Goal: Task Accomplishment & Management: Manage account settings

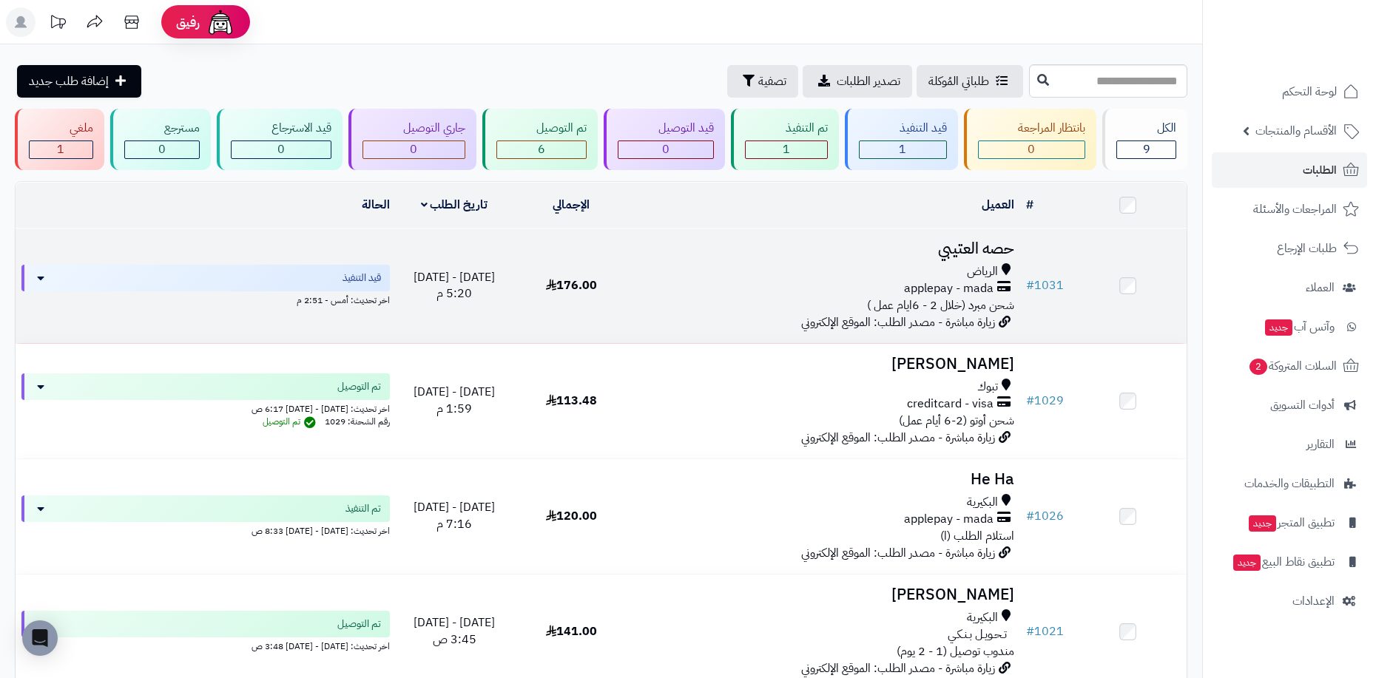
click at [599, 283] on td "176.00" at bounding box center [571, 286] width 117 height 115
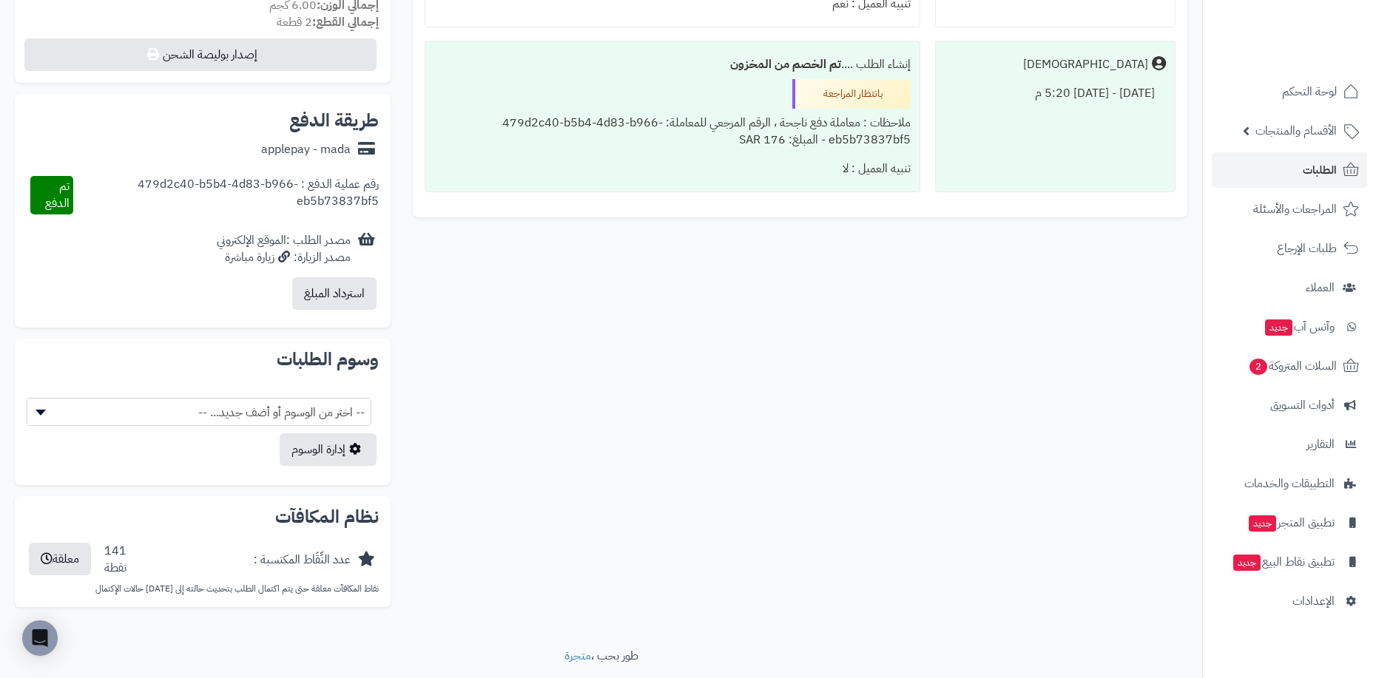
scroll to position [604, 0]
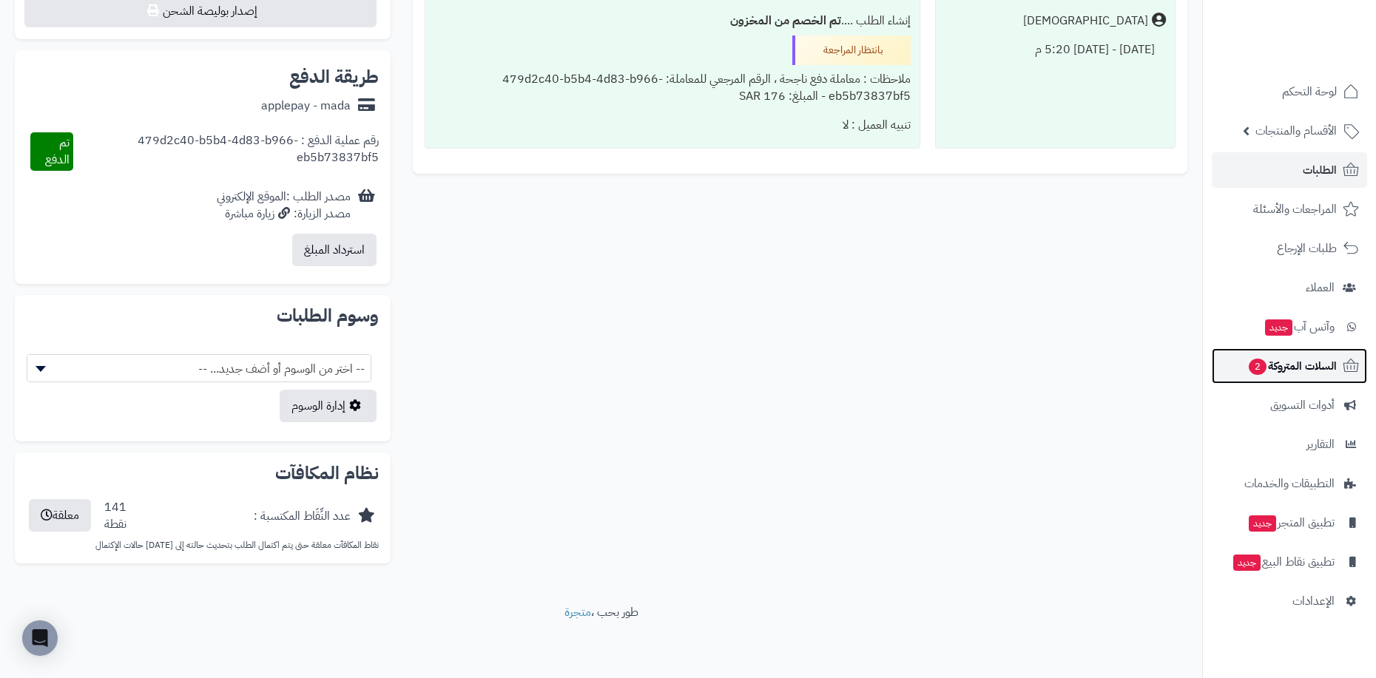
click at [1295, 368] on span "السلات المتروكة 2" at bounding box center [1292, 366] width 90 height 21
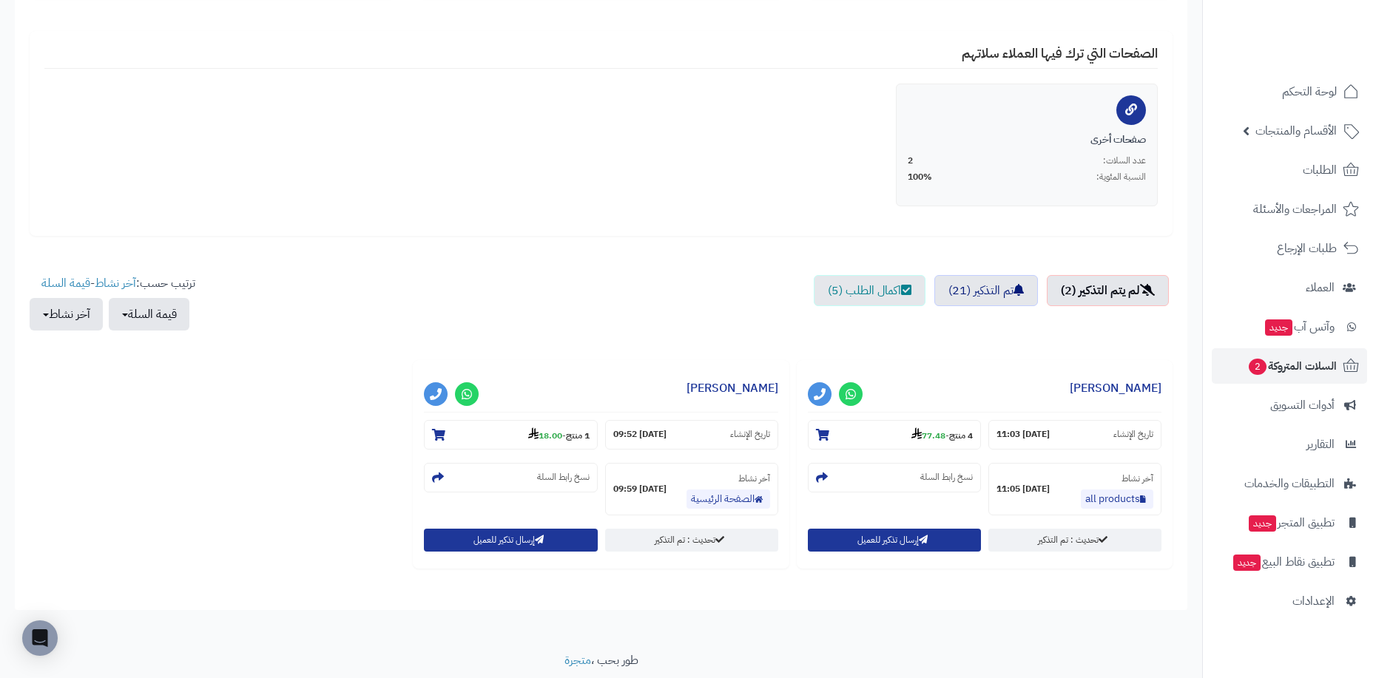
scroll to position [314, 0]
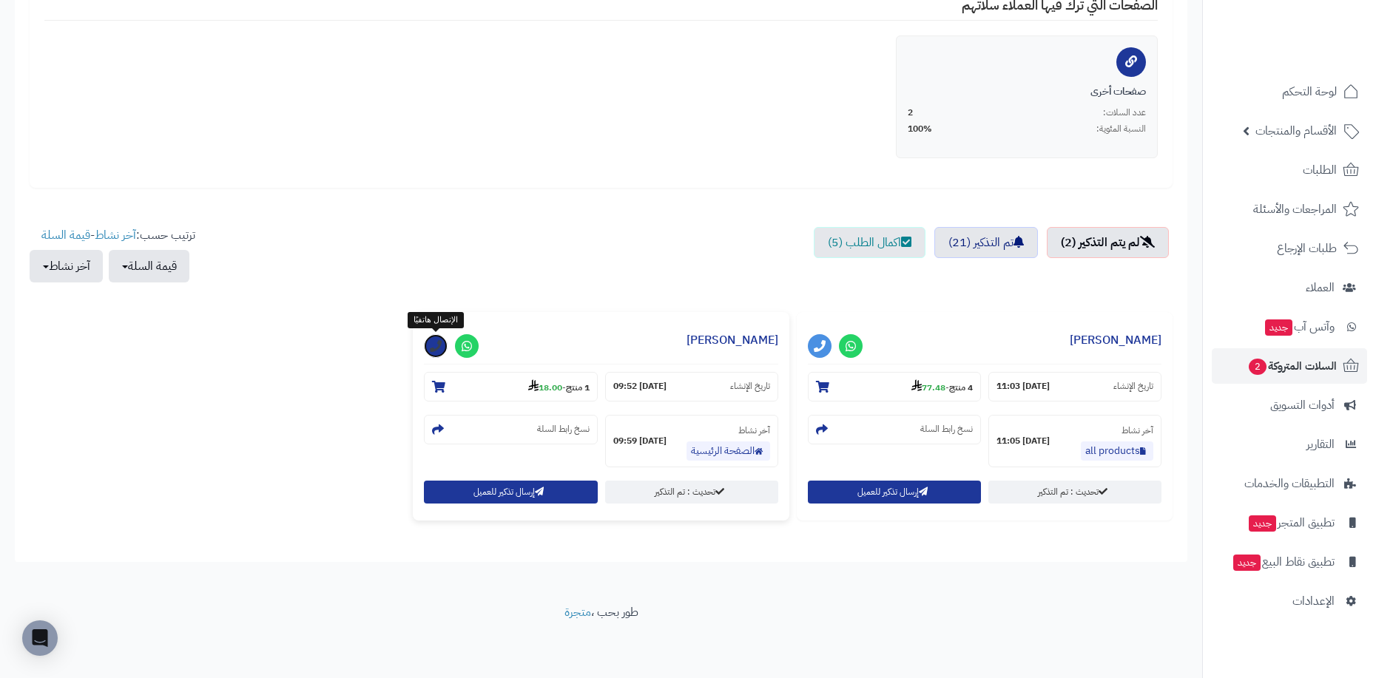
click at [437, 344] on icon at bounding box center [436, 346] width 12 height 12
click at [490, 241] on ul "لم يتم التذكير (2) تم التذكير (21) اكمال الطلب (5)" at bounding box center [601, 262] width 1143 height 70
click at [477, 346] on link at bounding box center [467, 346] width 24 height 24
click at [652, 242] on ul "لم يتم التذكير (2) تم التذكير (21) اكمال الطلب (5)" at bounding box center [601, 262] width 1143 height 70
click at [848, 344] on icon at bounding box center [850, 346] width 10 height 12
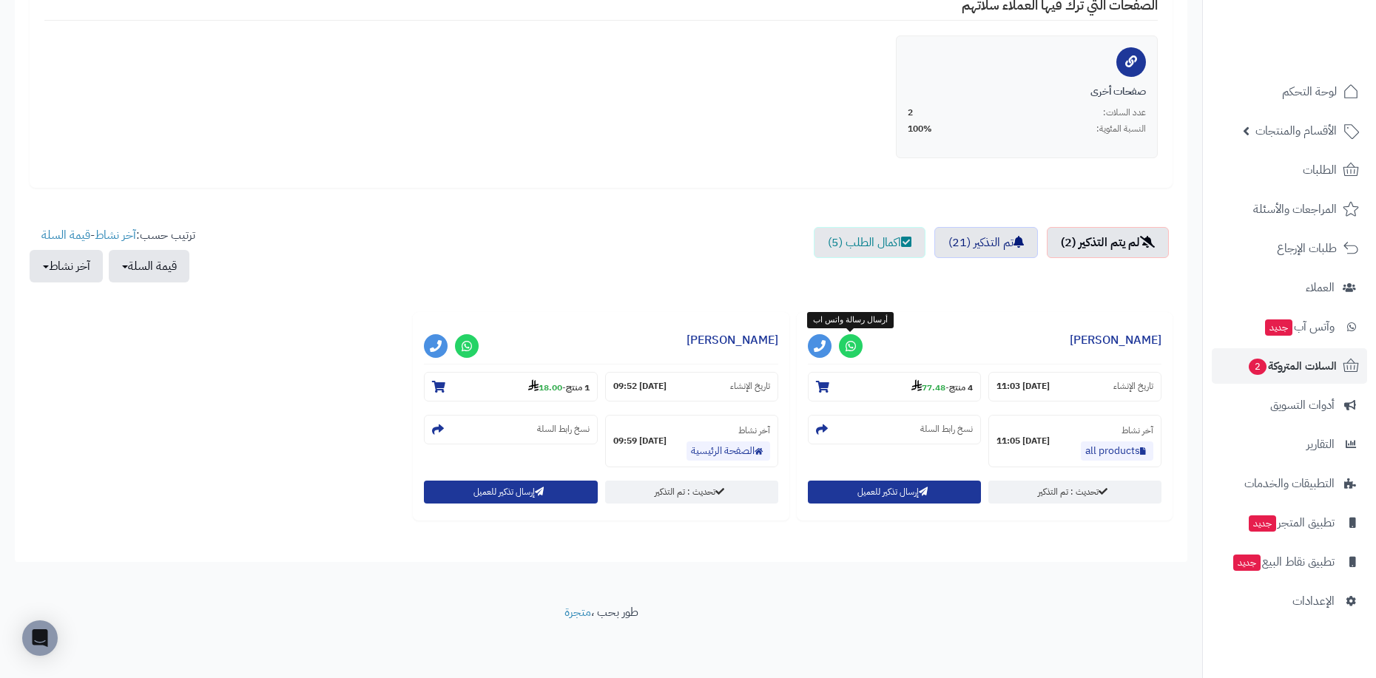
click at [664, 192] on div "إجمالي قيمة السلات المتروكة 1,261.00 قيمة السلات التي تحولت إلى طلبات بعد التذك…" at bounding box center [601, 208] width 1143 height 678
click at [944, 399] on section "4 منتج - 77.48" at bounding box center [894, 387] width 173 height 30
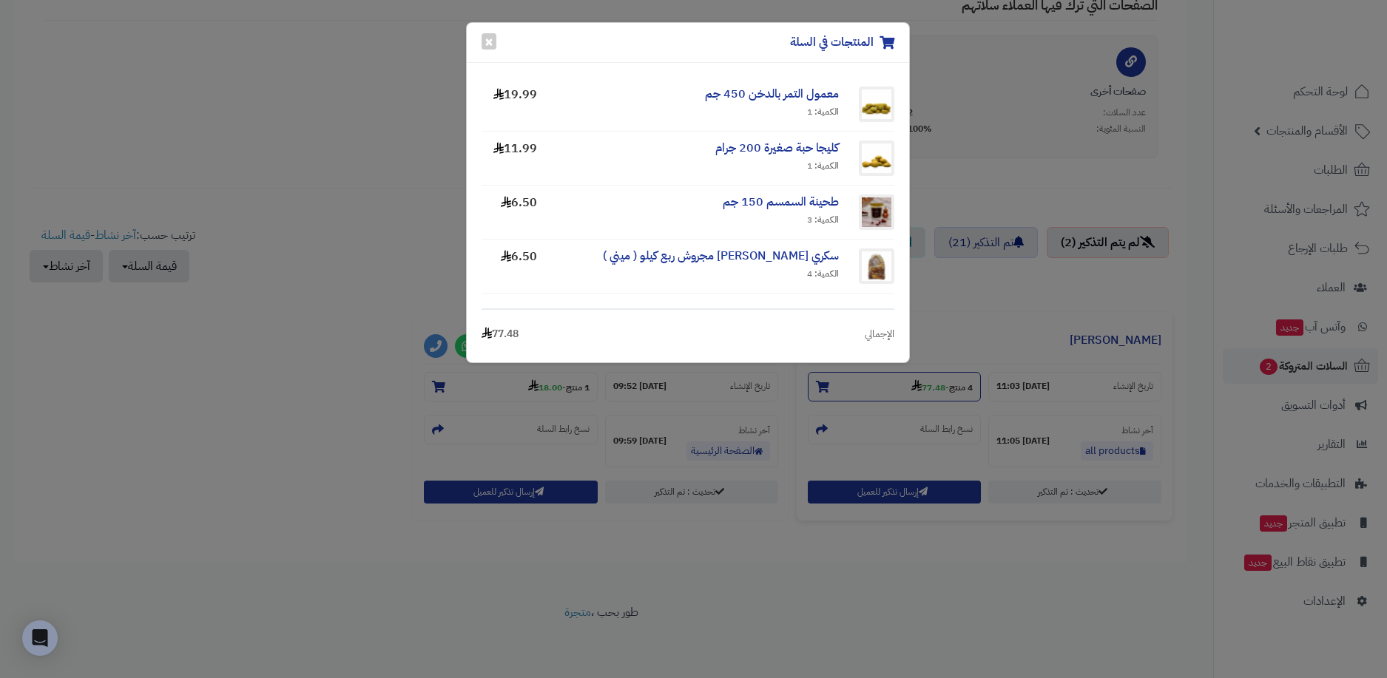
click at [944, 399] on div "المنتجات في السلة × معمول التمر بالدخن 450 جم الكمية: 1 19.99 كليجا حبة صغيرة 2…" at bounding box center [693, 339] width 1387 height 678
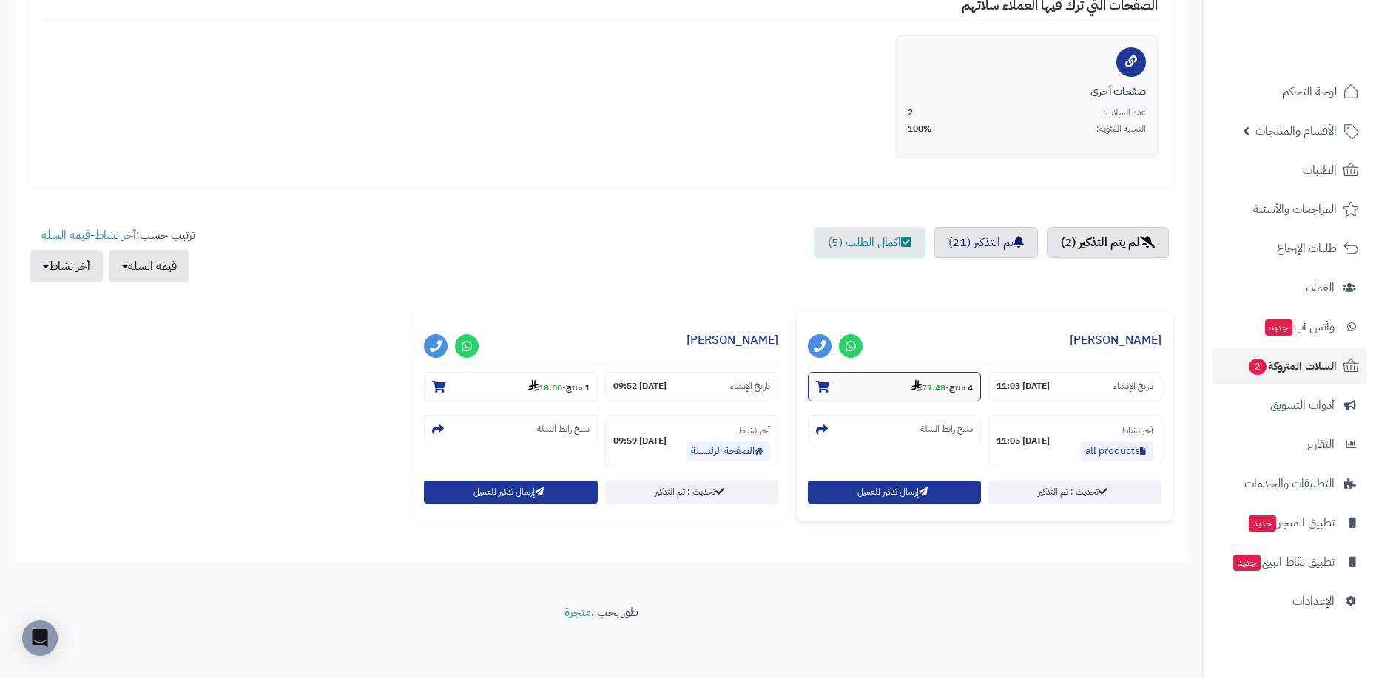
click at [833, 386] on section "4 منتج - 77.48" at bounding box center [894, 387] width 173 height 30
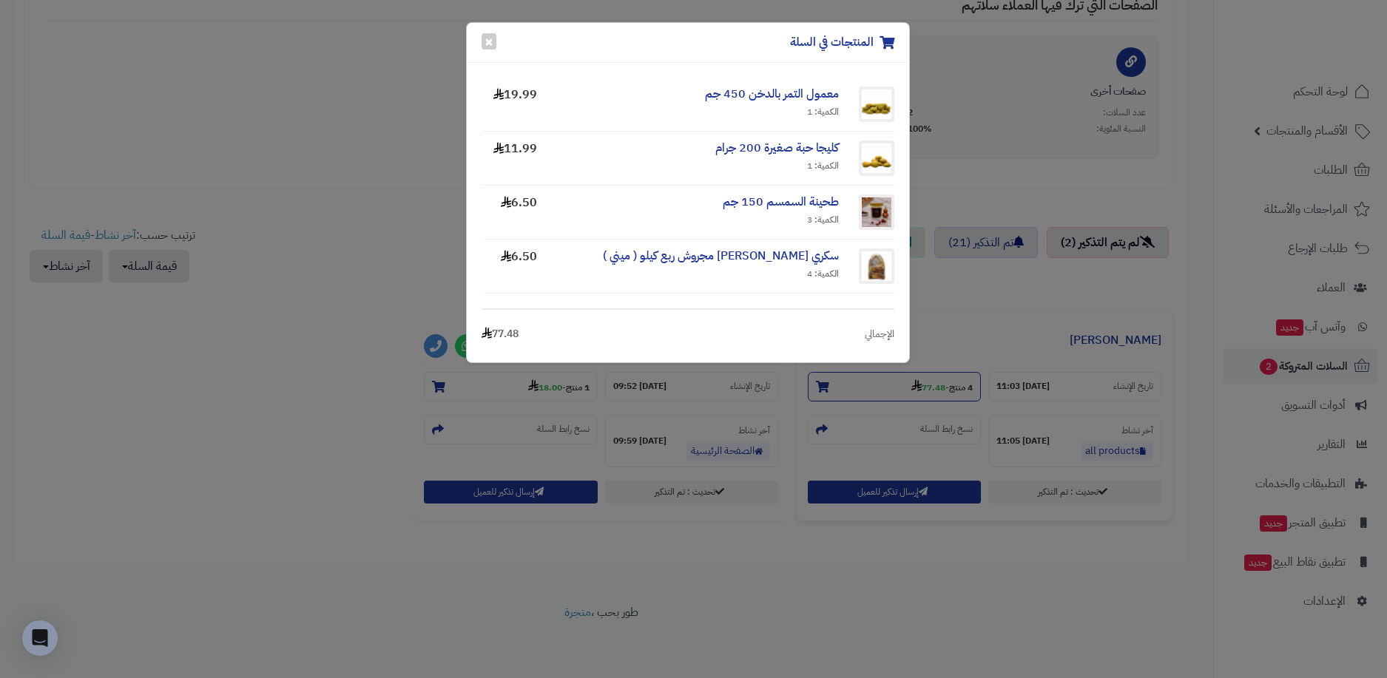
click at [833, 386] on div "المنتجات في السلة × معمول التمر بالدخن 450 جم الكمية: 1 19.99 كليجا حبة صغيرة 2…" at bounding box center [693, 339] width 1387 height 678
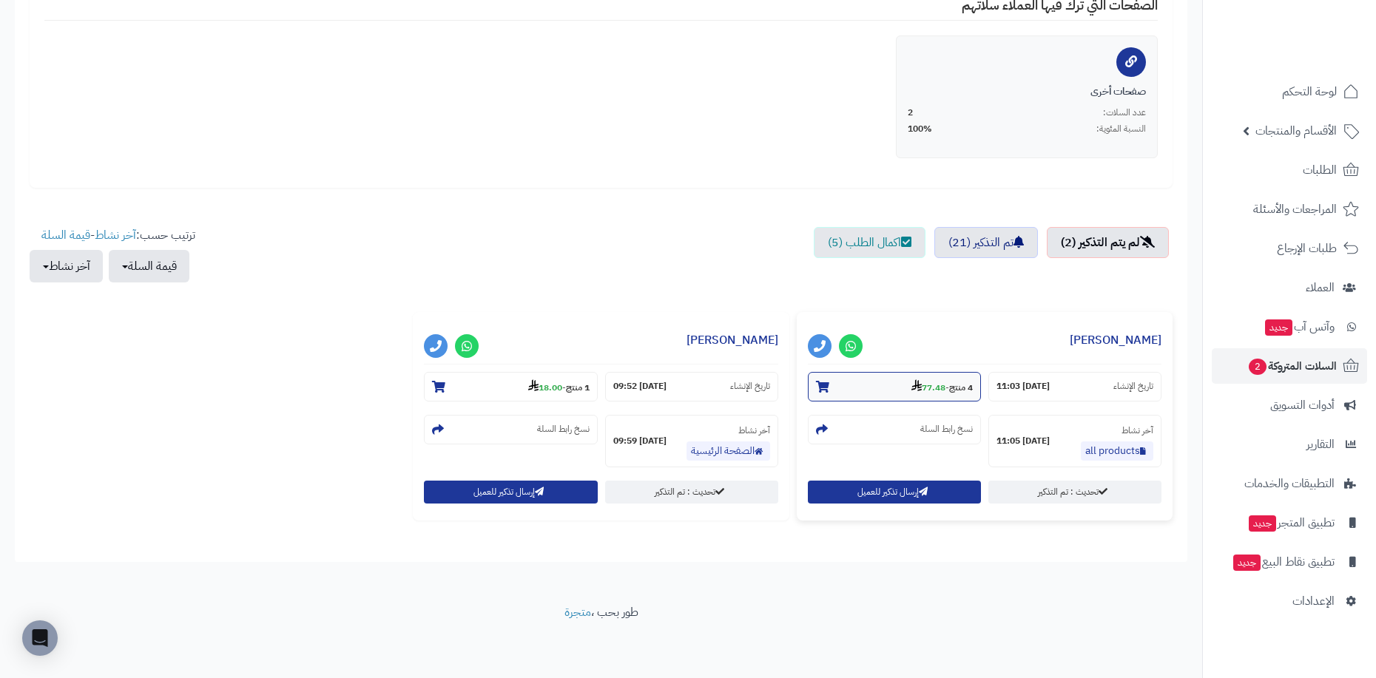
click at [824, 386] on icon at bounding box center [822, 387] width 13 height 12
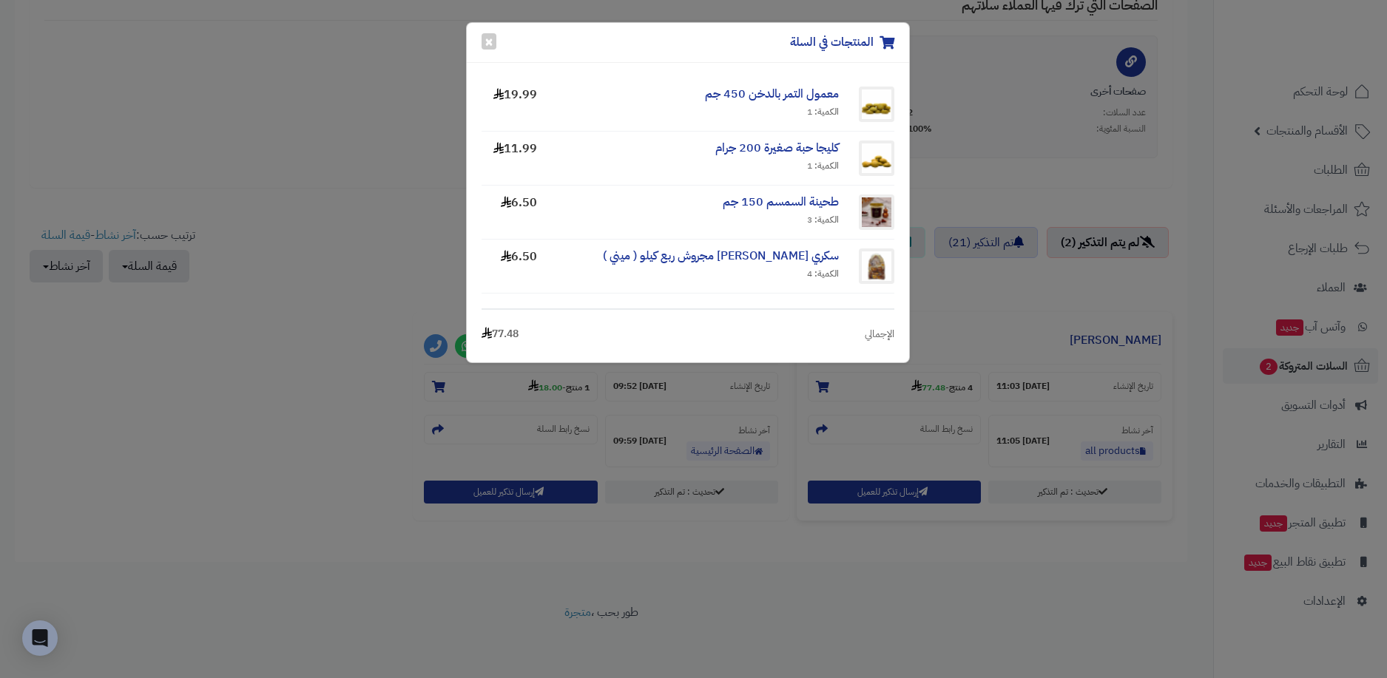
click at [877, 405] on div "المنتجات في السلة × معمول التمر بالدخن 450 جم الكمية: 1 19.99 كليجا حبة صغيرة 2…" at bounding box center [693, 339] width 1387 height 678
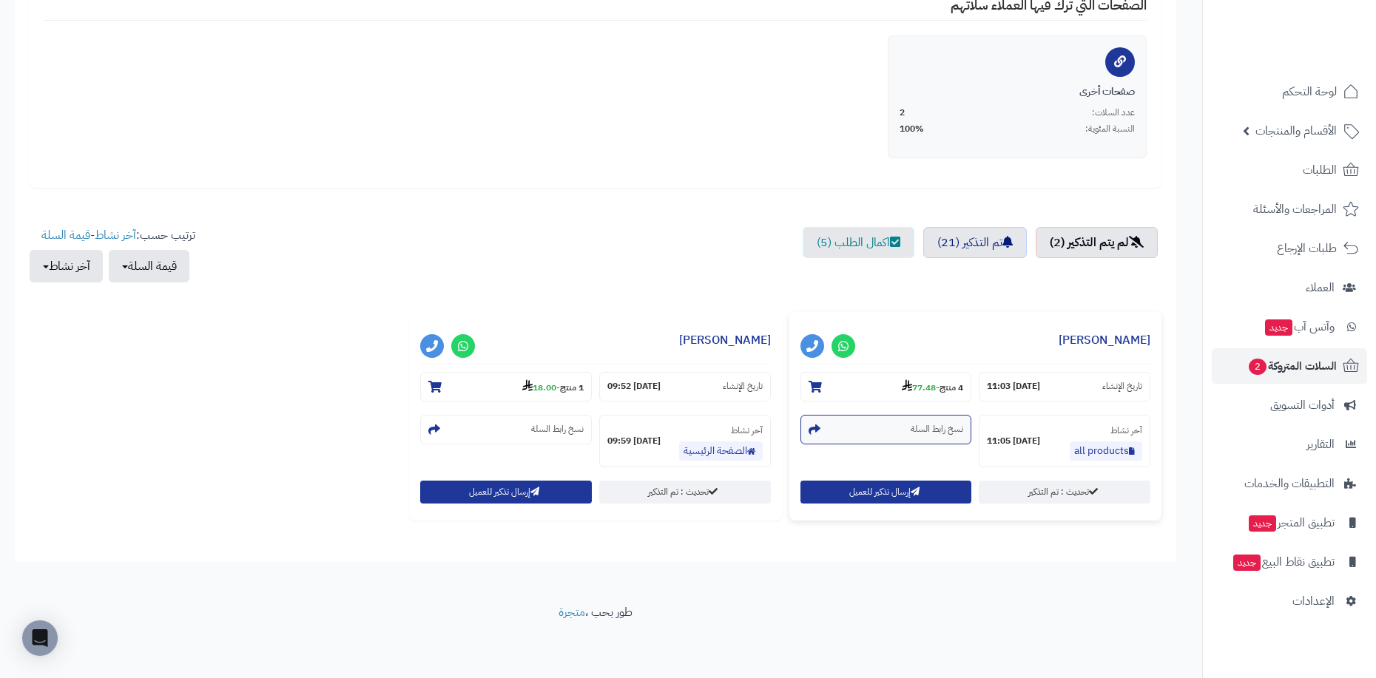
click at [877, 422] on section "نسخ رابط السلة" at bounding box center [886, 430] width 172 height 30
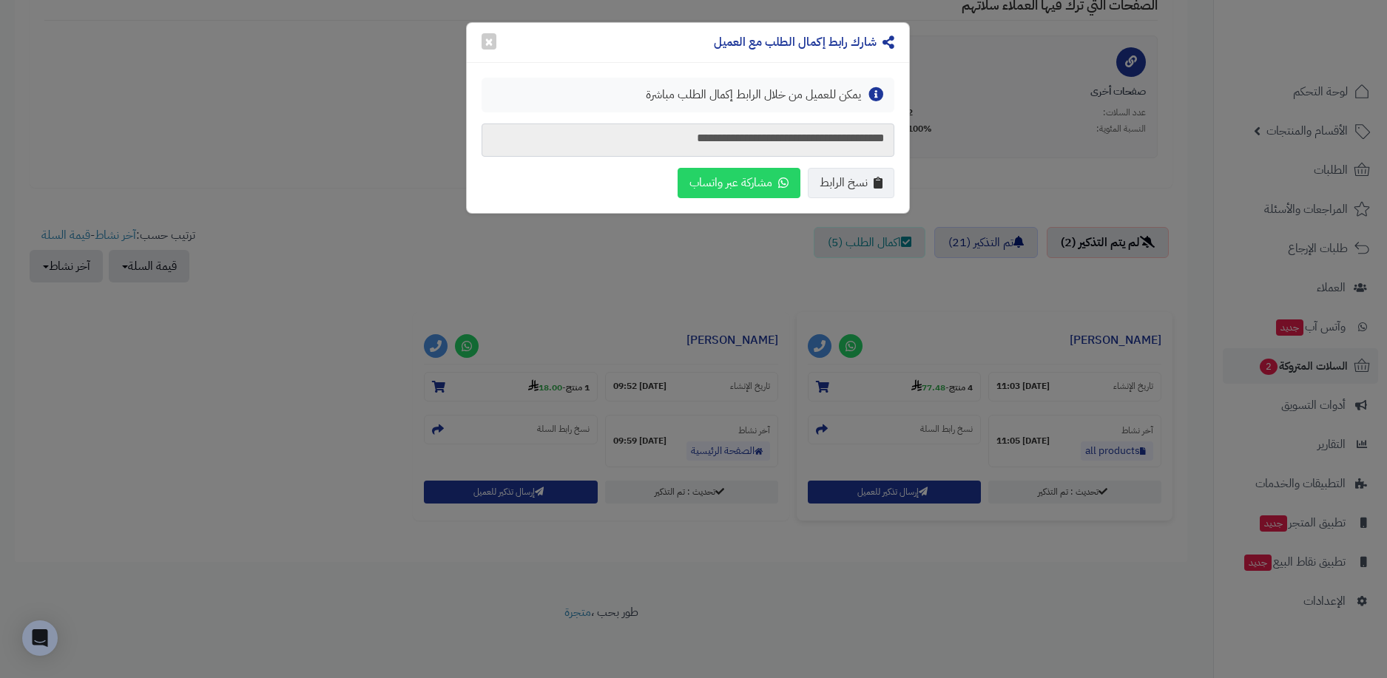
click at [826, 139] on textarea "**********" at bounding box center [688, 140] width 413 height 33
click at [482, 37] on button "×" at bounding box center [489, 41] width 15 height 16
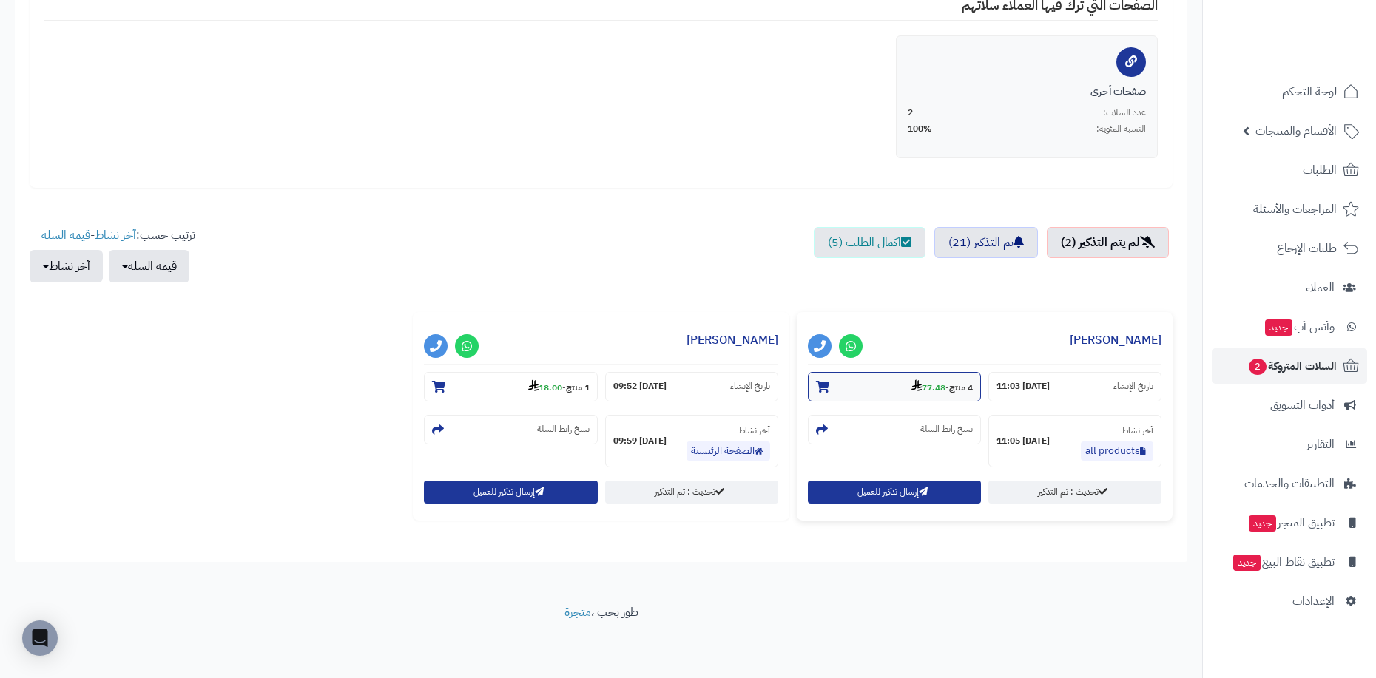
click at [948, 378] on section "4 منتج - 77.48" at bounding box center [894, 387] width 173 height 30
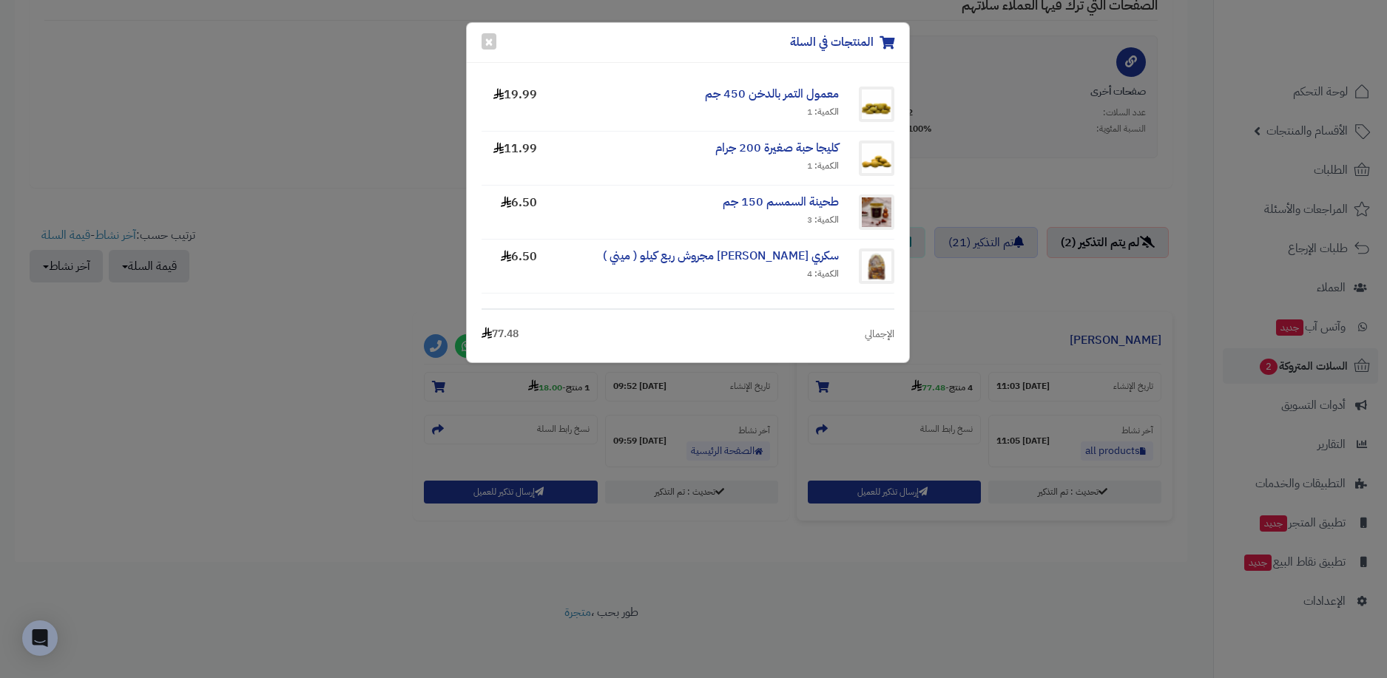
click at [1036, 308] on div "المنتجات في السلة × معمول التمر بالدخن 450 جم الكمية: 1 19.99 كليجا حبة صغيرة 2…" at bounding box center [693, 339] width 1387 height 678
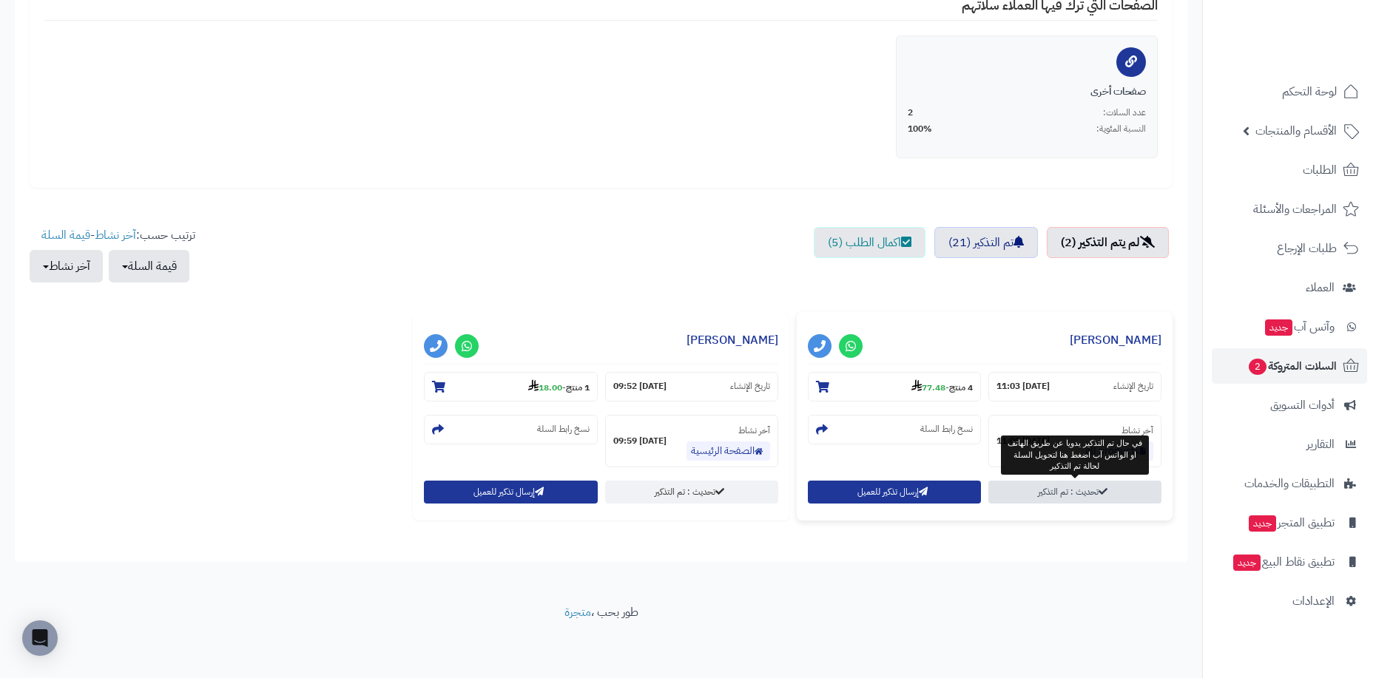
click at [1097, 490] on link "تحديث : تم التذكير" at bounding box center [1074, 492] width 173 height 23
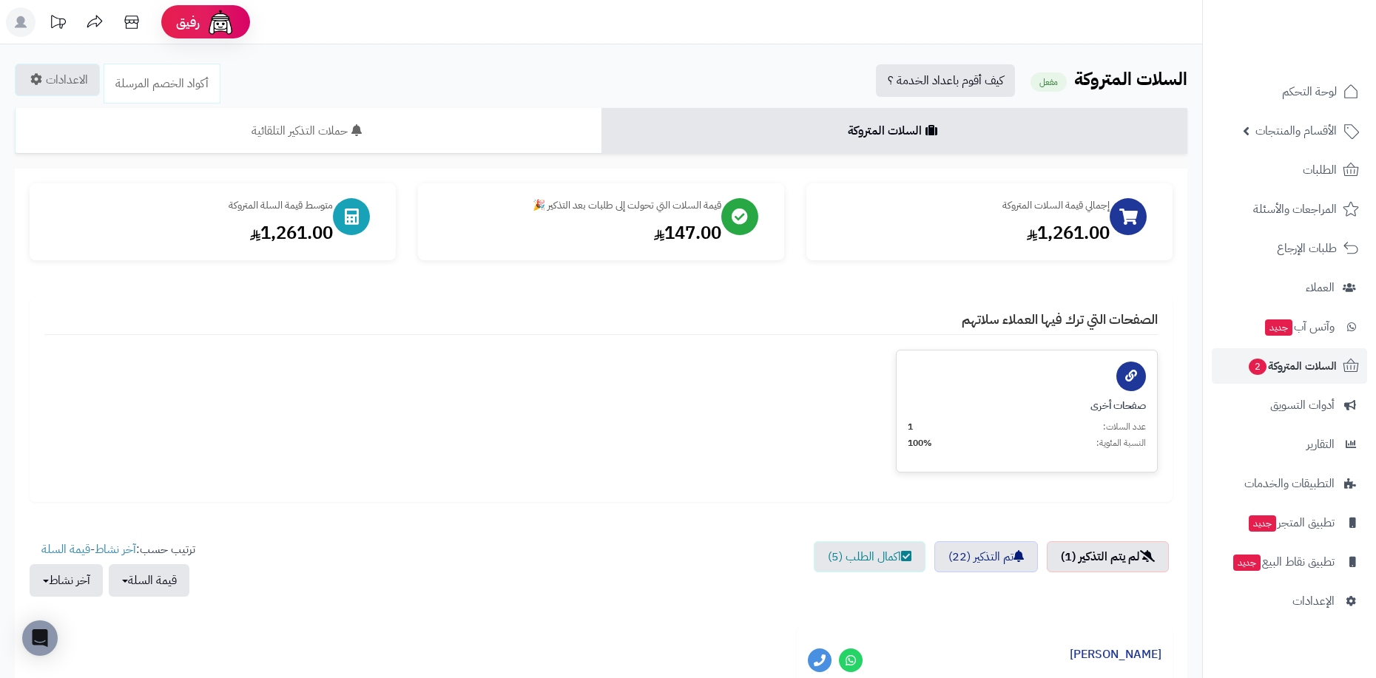
click at [1064, 416] on div "صفحات أخرى عدد السلات: 1 النسبة المئوية: 100%" at bounding box center [1027, 424] width 238 height 51
click at [1319, 169] on span "الطلبات" at bounding box center [1320, 170] width 34 height 21
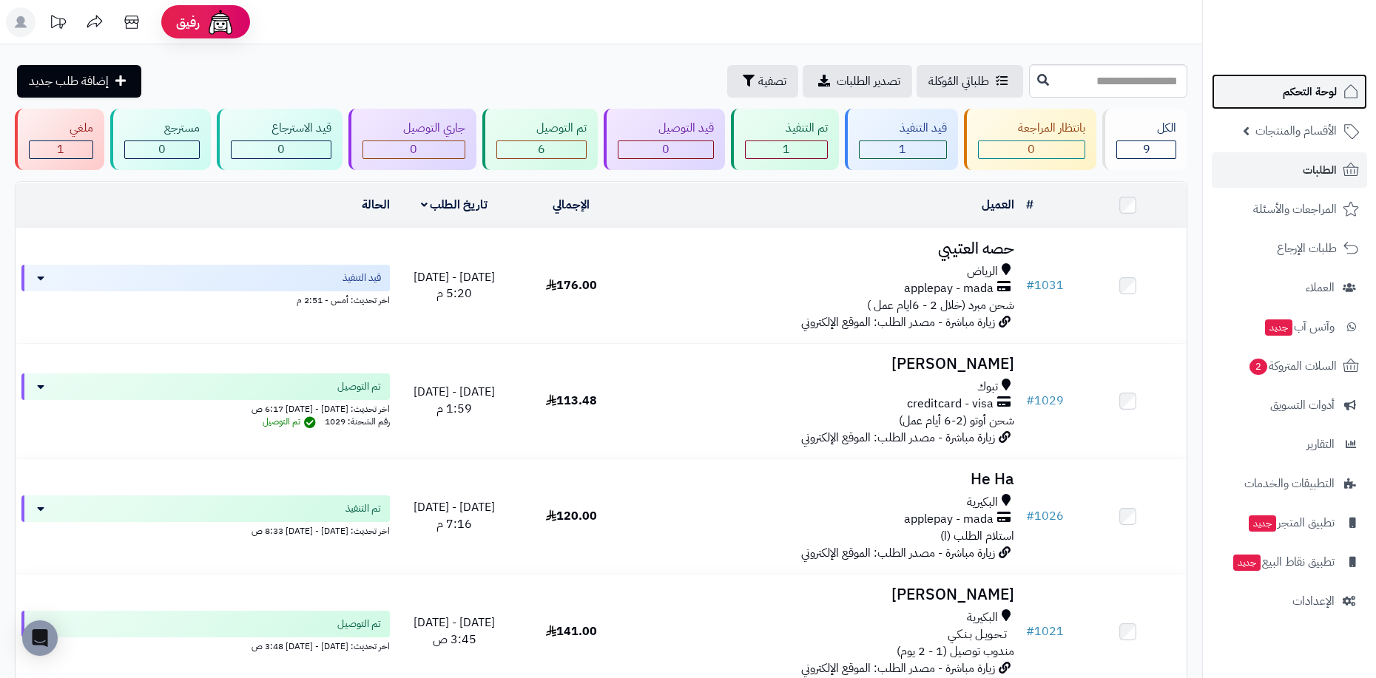
click at [1305, 100] on span "لوحة التحكم" at bounding box center [1310, 91] width 54 height 21
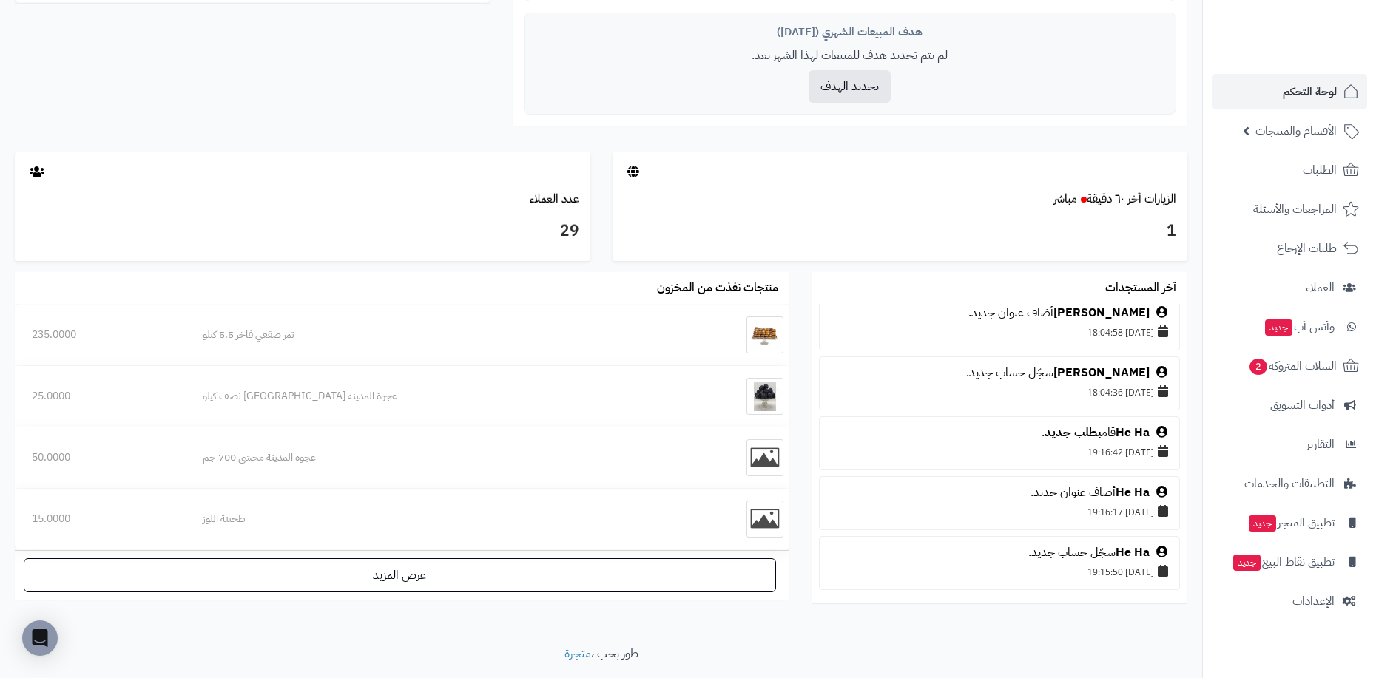
scroll to position [676, 0]
